Goal: Task Accomplishment & Management: Manage account settings

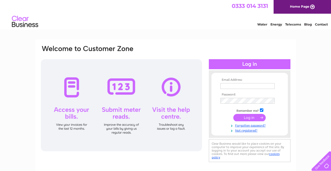
type input "office@ranchchalet.com"
click at [251, 116] on input "submit" at bounding box center [249, 117] width 32 height 7
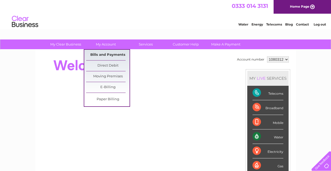
click at [104, 54] on link "Bills and Payments" at bounding box center [107, 55] width 43 height 11
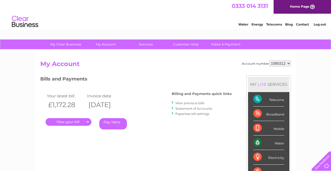
click at [66, 121] on link "." at bounding box center [69, 122] width 46 height 8
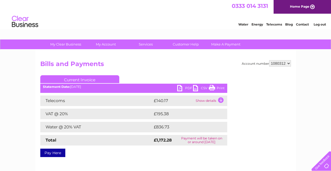
click at [187, 88] on link "PDF" at bounding box center [185, 89] width 16 height 8
click at [238, 16] on div "Water Energy Telecoms Blog Contact Log out" at bounding box center [165, 22] width 331 height 17
